Goal: Find specific page/section: Find specific page/section

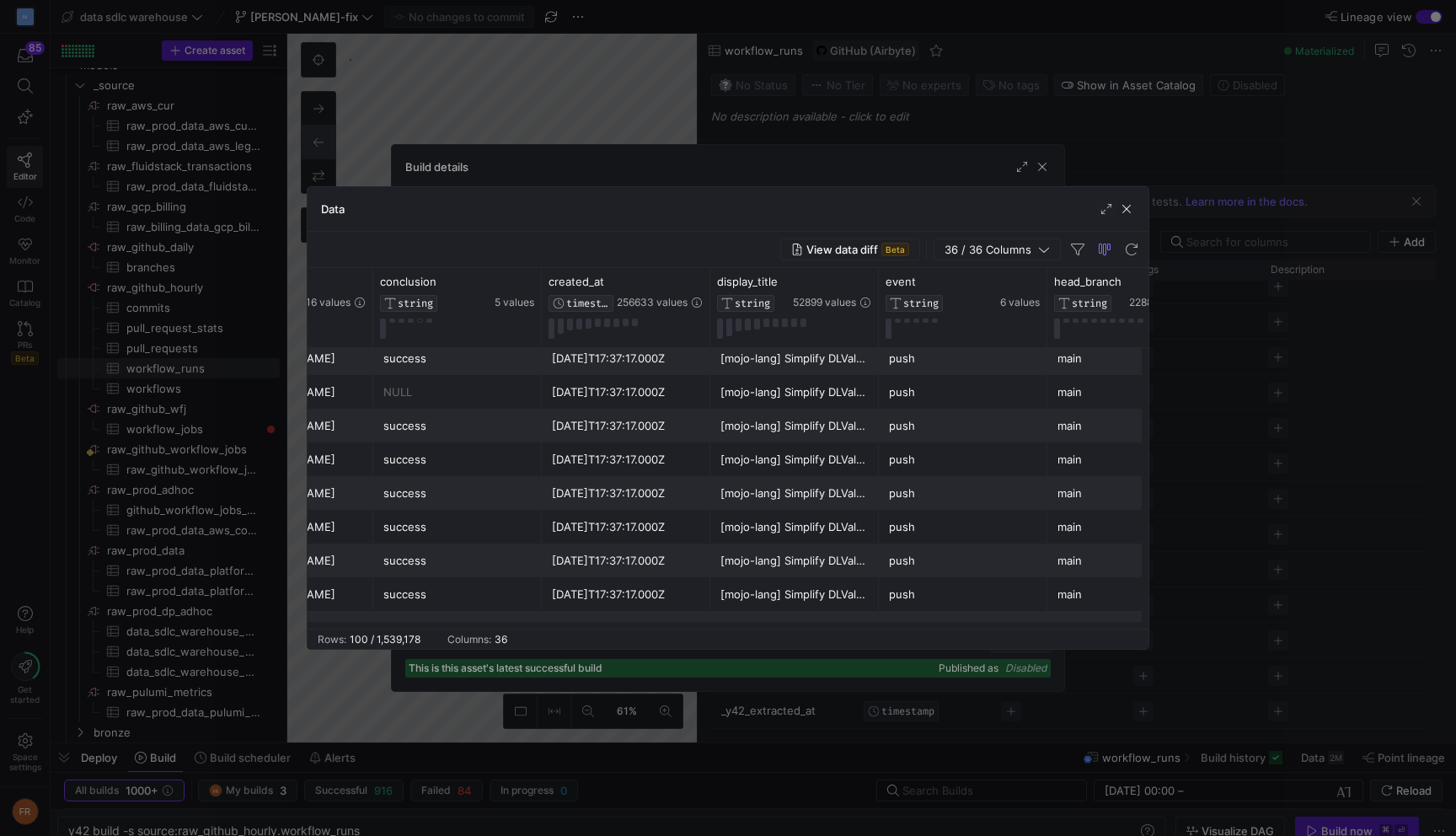
click at [1118, 200] on div "Data" at bounding box center [728, 209] width 841 height 45
click at [1123, 202] on span "button" at bounding box center [1126, 209] width 17 height 17
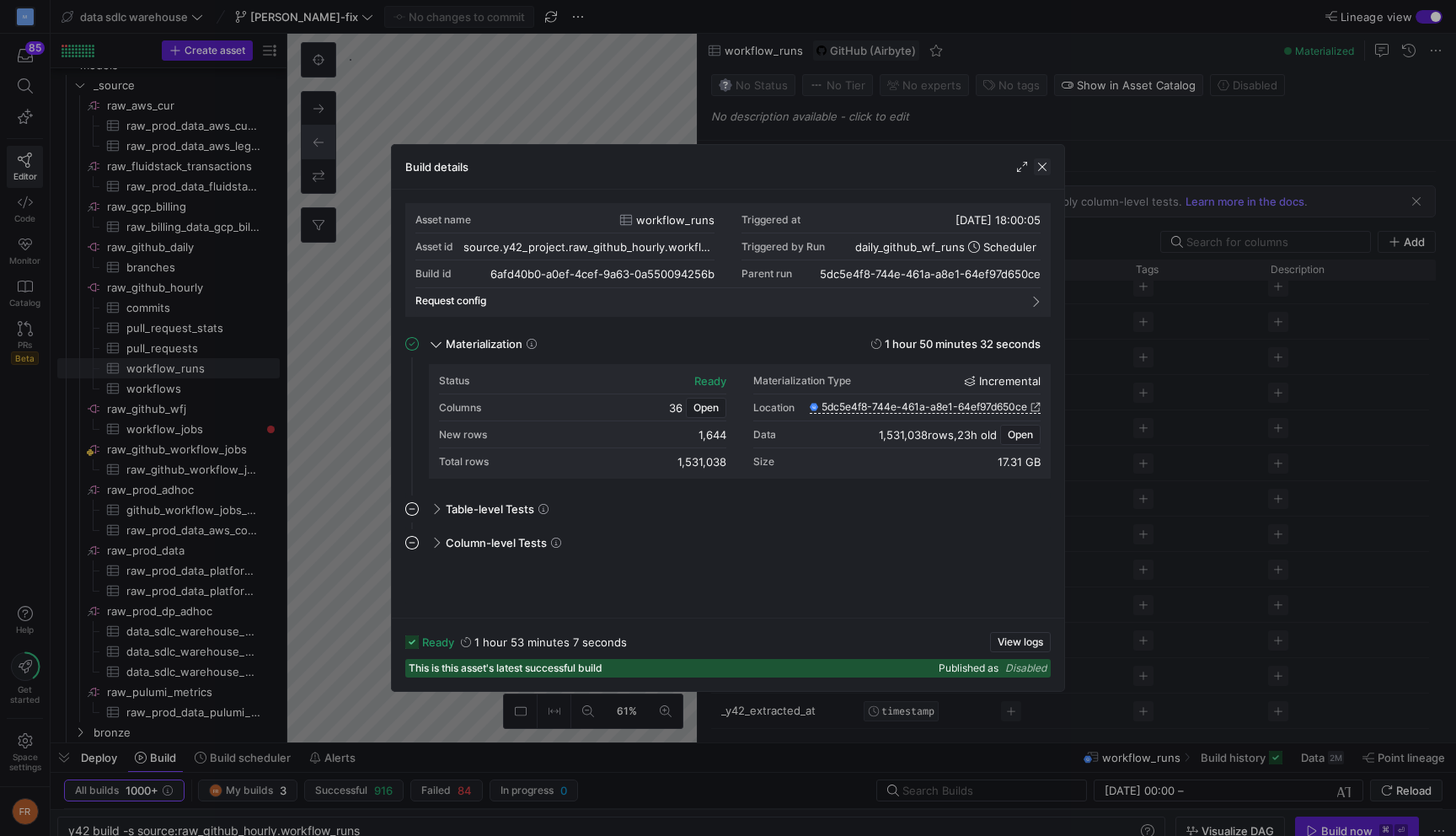
click at [1044, 169] on span "button" at bounding box center [1042, 167] width 17 height 17
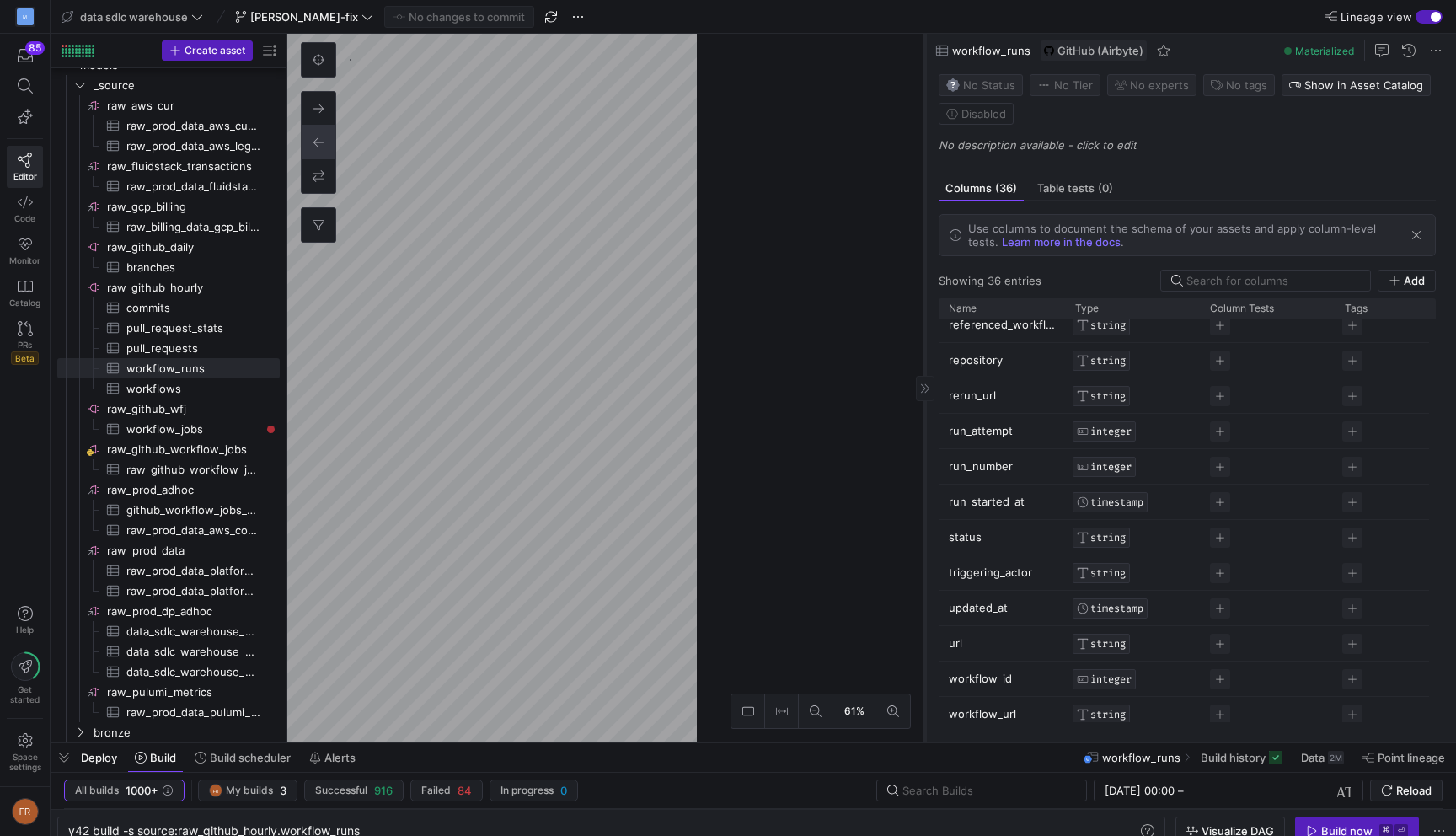
drag, startPoint x: 696, startPoint y: 84, endPoint x: 925, endPoint y: 86, distance: 229.0
click at [925, 86] on div at bounding box center [925, 388] width 1 height 709
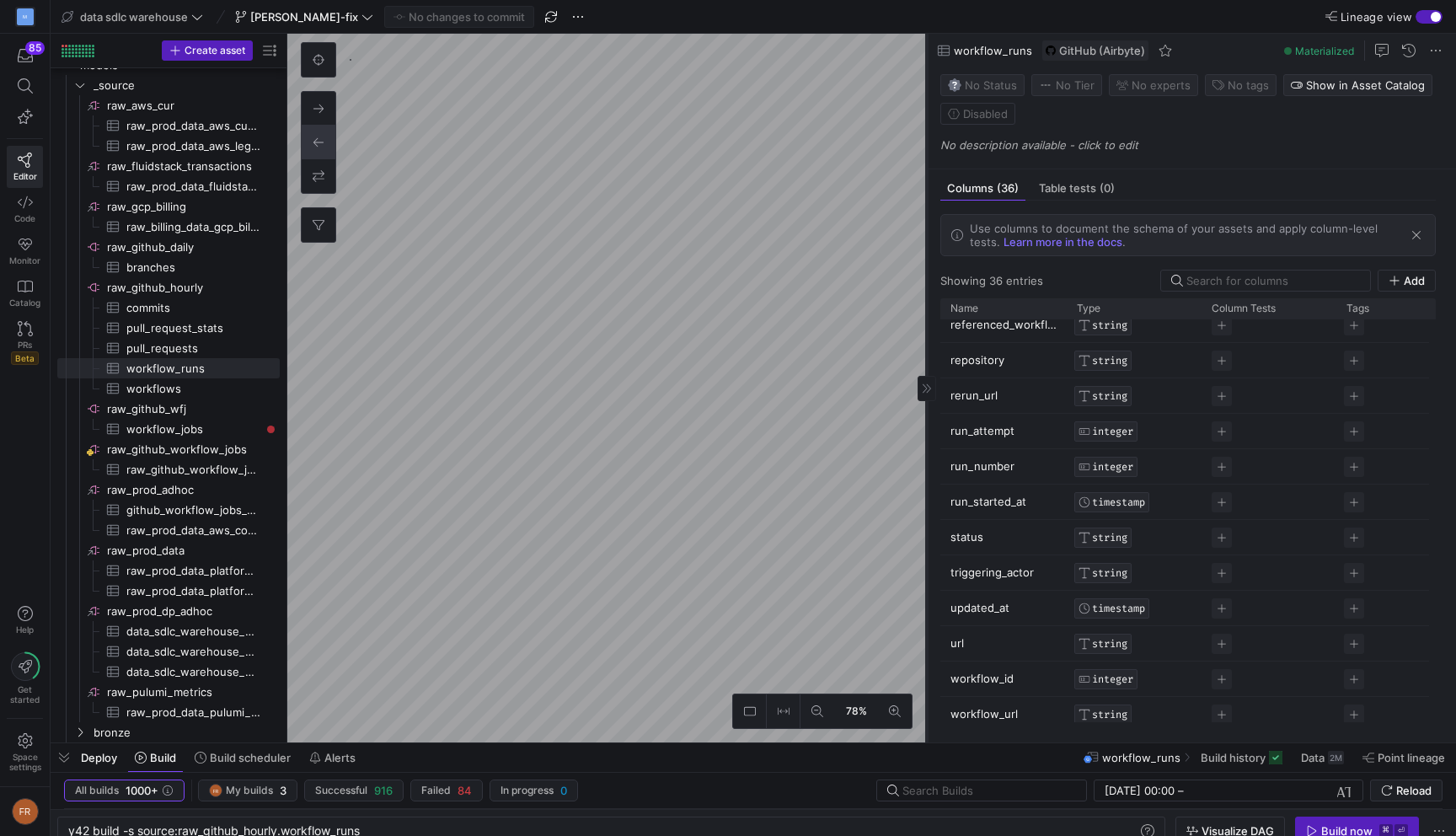
type textarea "y42 build -s gh_workflow_jobs"
